Goal: Information Seeking & Learning: Check status

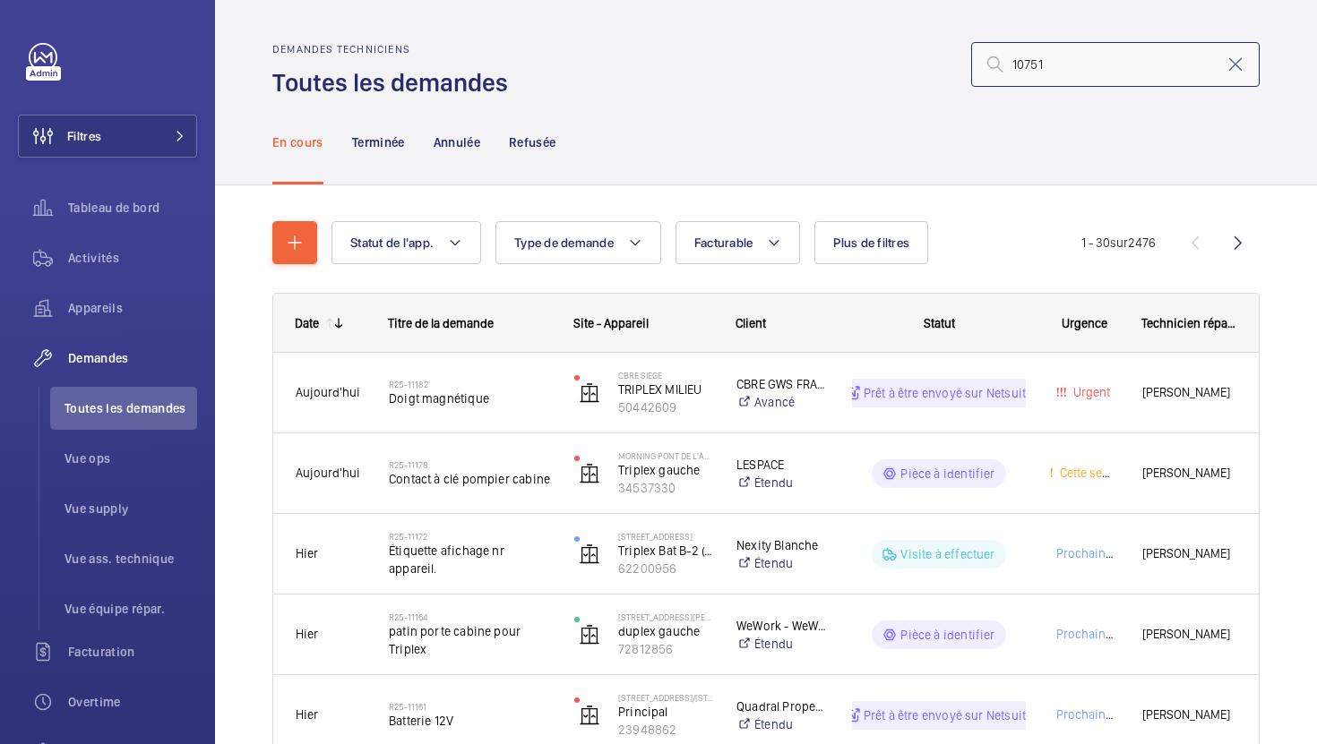
click at [1015, 59] on input "10751" at bounding box center [1115, 64] width 288 height 45
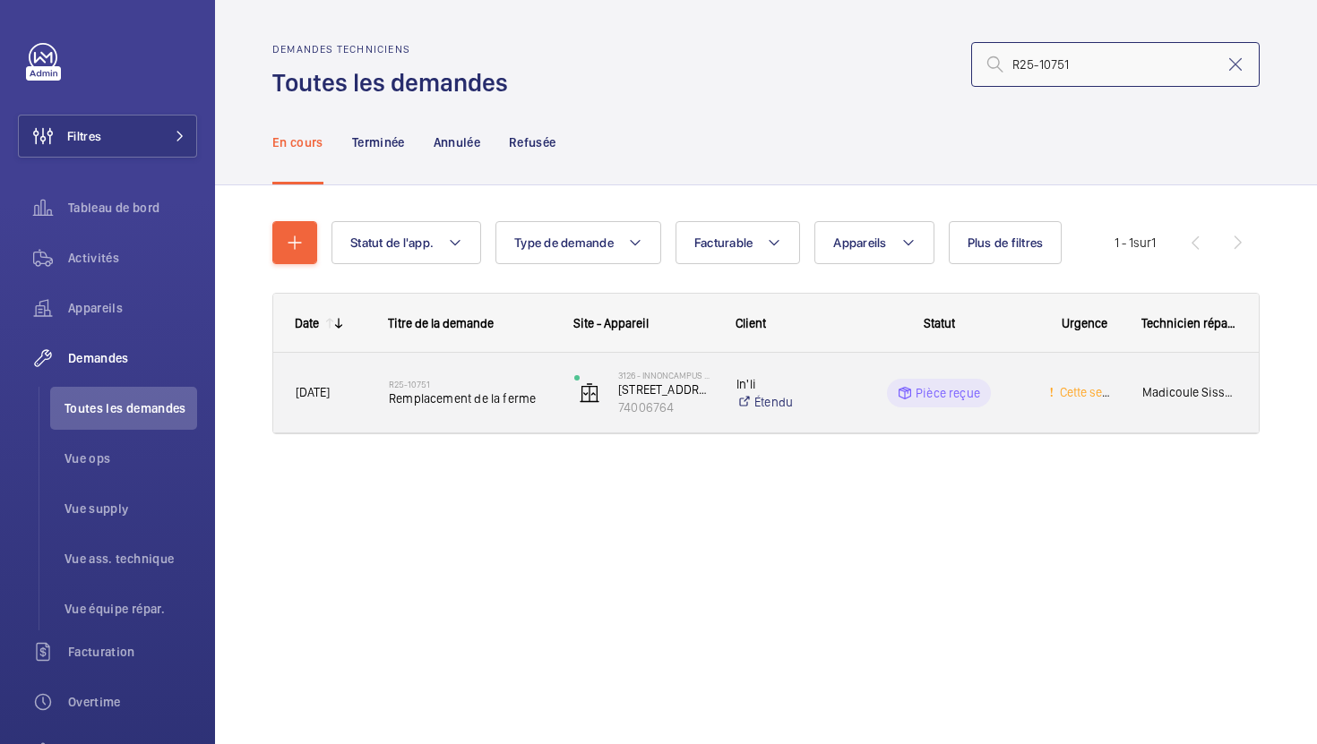
type input "R25-10751"
click at [534, 415] on div "R25-10751 Remplacement de la ferme" at bounding box center [470, 393] width 162 height 52
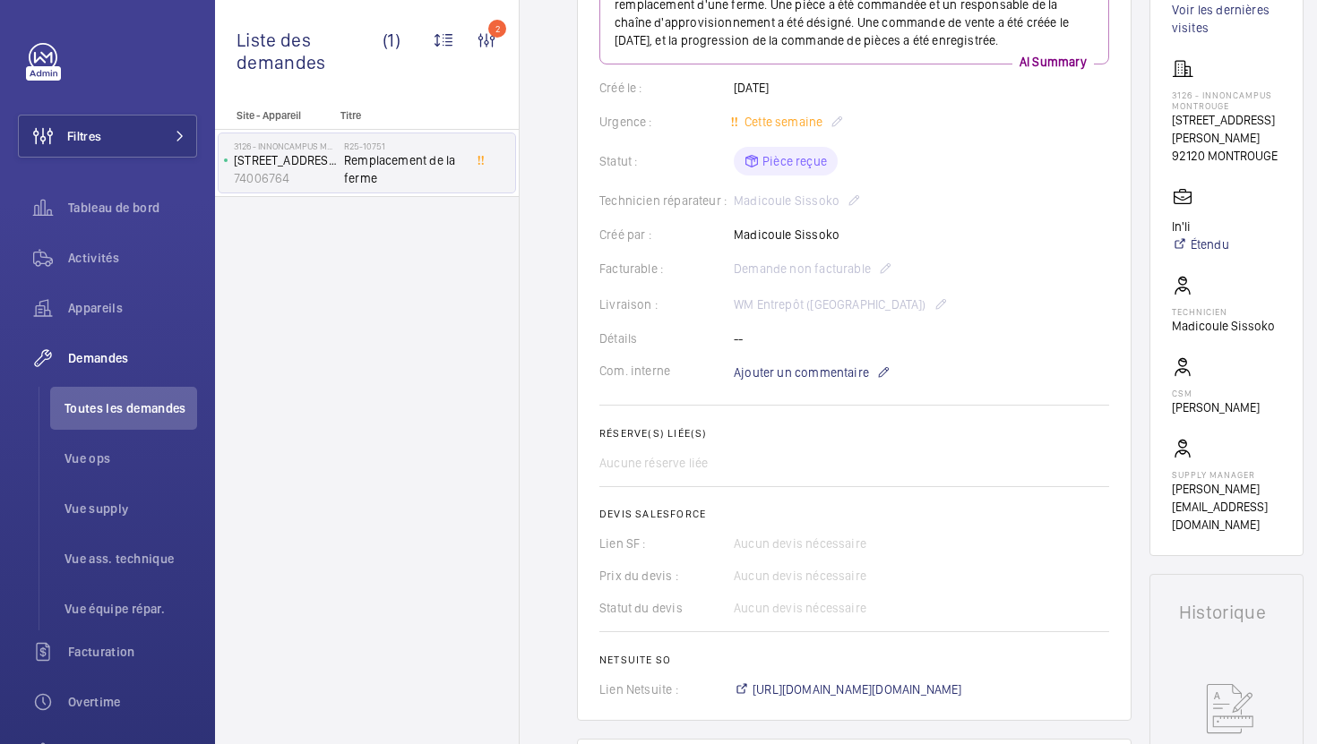
scroll to position [279, 0]
click at [919, 697] on span "[URL][DOMAIN_NAME][DOMAIN_NAME]" at bounding box center [857, 690] width 210 height 18
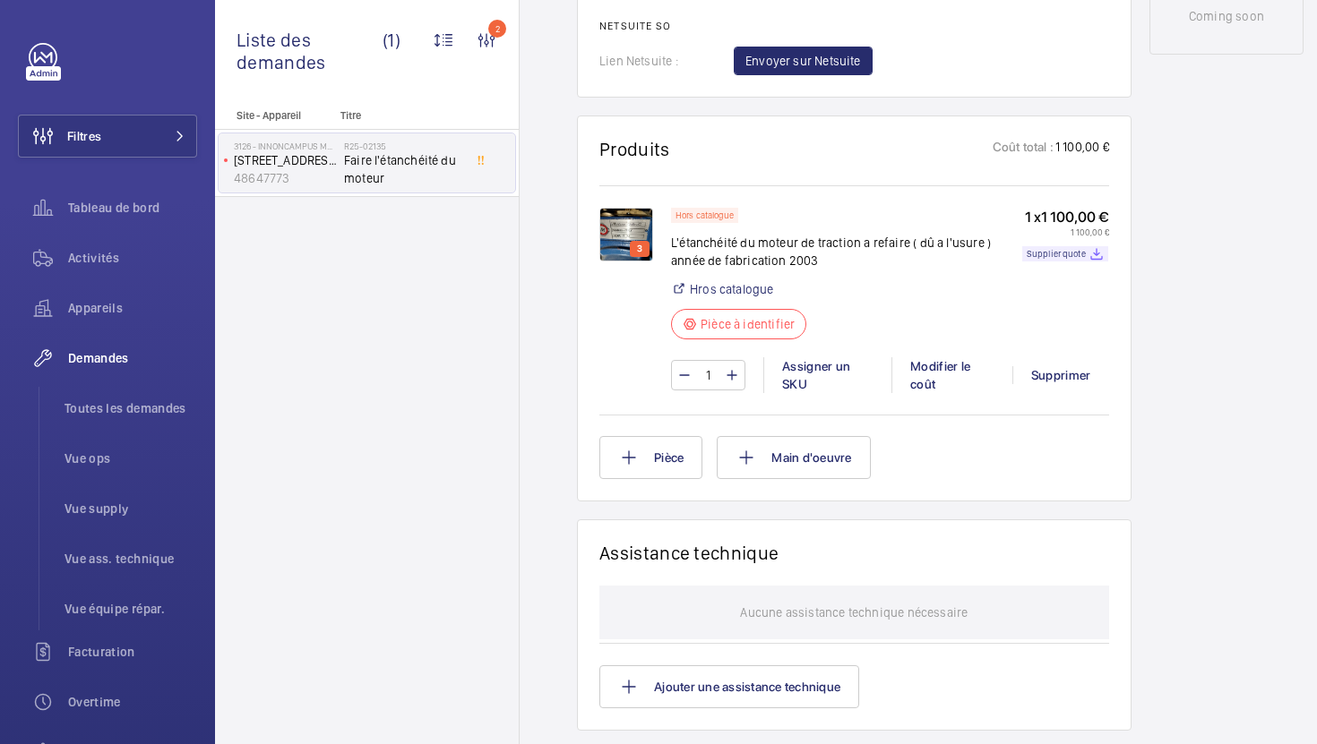
scroll to position [1051, 0]
